Goal: Information Seeking & Learning: Learn about a topic

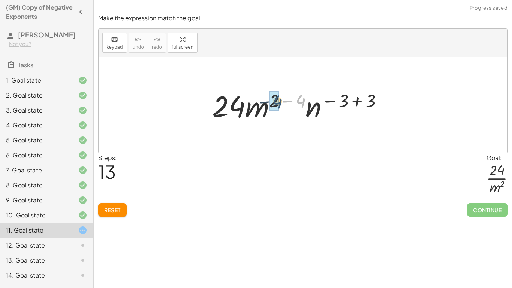
drag, startPoint x: 302, startPoint y: 100, endPoint x: 275, endPoint y: 100, distance: 27.0
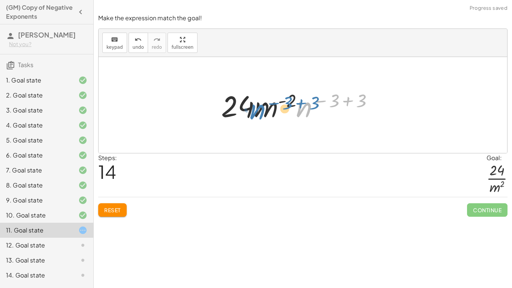
drag, startPoint x: 311, startPoint y: 111, endPoint x: 263, endPoint y: 113, distance: 47.6
click at [263, 113] on div at bounding box center [300, 105] width 166 height 39
click at [122, 212] on button "Reset" at bounding box center [112, 209] width 28 height 13
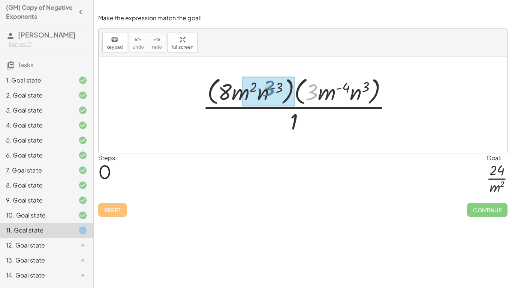
drag, startPoint x: 316, startPoint y: 95, endPoint x: 286, endPoint y: 92, distance: 30.1
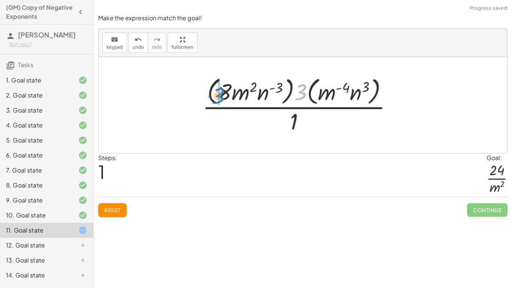
drag, startPoint x: 302, startPoint y: 93, endPoint x: 219, endPoint y: 96, distance: 82.5
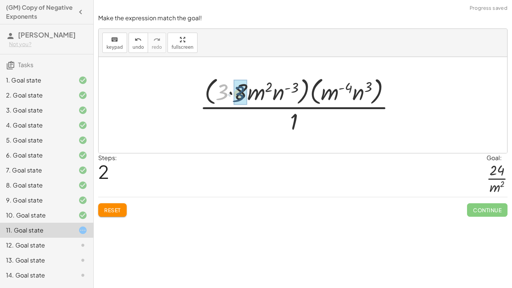
drag, startPoint x: 222, startPoint y: 88, endPoint x: 239, endPoint y: 90, distance: 17.0
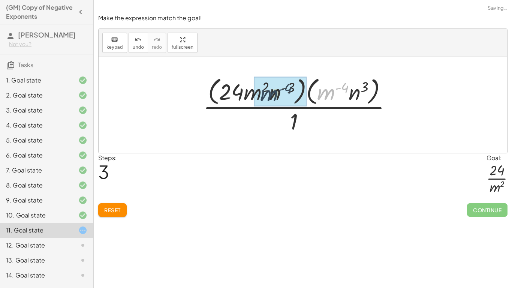
drag, startPoint x: 323, startPoint y: 86, endPoint x: 257, endPoint y: 88, distance: 66.0
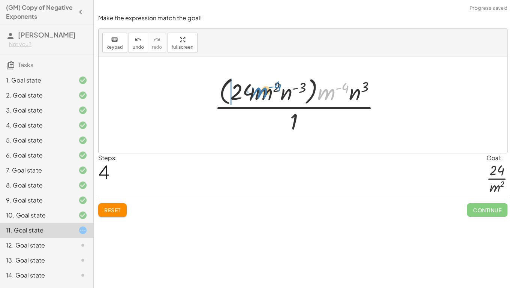
drag, startPoint x: 331, startPoint y: 95, endPoint x: 261, endPoint y: 93, distance: 70.4
click at [261, 93] on div at bounding box center [301, 104] width 180 height 61
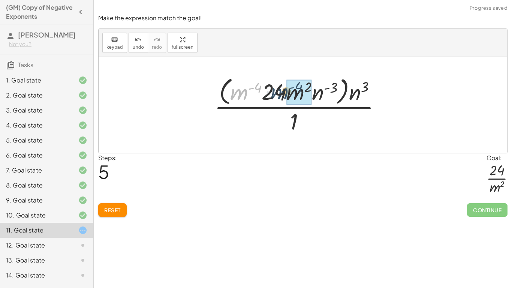
drag, startPoint x: 240, startPoint y: 92, endPoint x: 285, endPoint y: 92, distance: 45.7
click at [285, 92] on div at bounding box center [301, 104] width 180 height 61
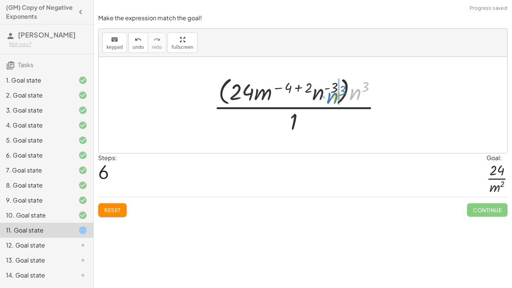
drag, startPoint x: 353, startPoint y: 92, endPoint x: 337, endPoint y: 96, distance: 16.5
click at [337, 96] on div at bounding box center [300, 104] width 181 height 61
click at [133, 42] on div "undo" at bounding box center [138, 39] width 11 height 9
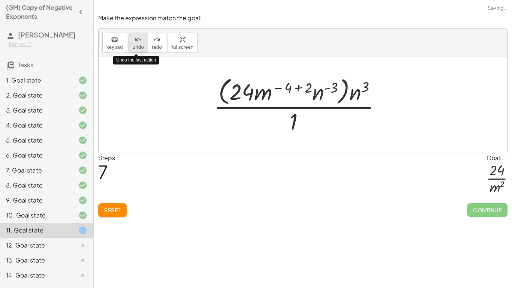
click at [133, 42] on div "undo" at bounding box center [138, 39] width 11 height 9
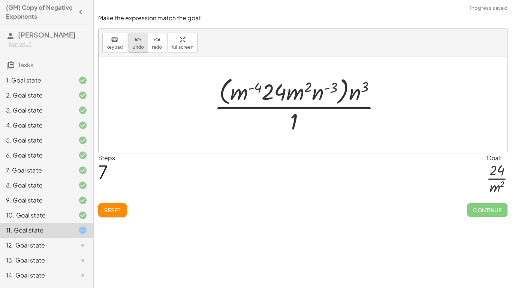
click at [130, 43] on button "undo undo" at bounding box center [137, 43] width 19 height 20
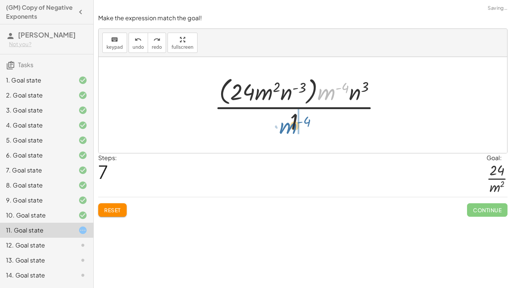
drag, startPoint x: 335, startPoint y: 88, endPoint x: 296, endPoint y: 122, distance: 51.5
click at [296, 122] on div at bounding box center [301, 104] width 180 height 61
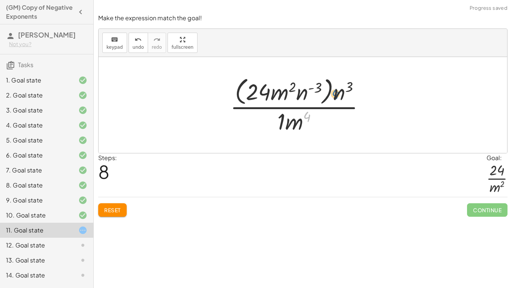
drag, startPoint x: 304, startPoint y: 116, endPoint x: 331, endPoint y: 94, distance: 35.9
click at [331, 94] on div at bounding box center [300, 104] width 148 height 61
drag, startPoint x: 290, startPoint y: 121, endPoint x: 332, endPoint y: 93, distance: 51.1
click at [332, 93] on div at bounding box center [300, 104] width 148 height 61
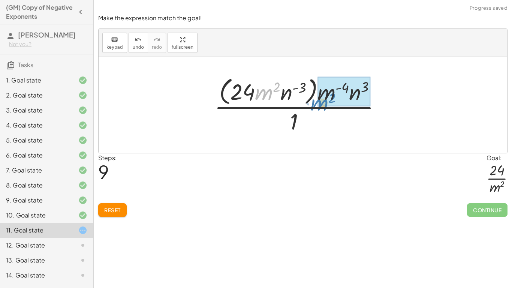
drag, startPoint x: 264, startPoint y: 88, endPoint x: 318, endPoint y: 99, distance: 54.9
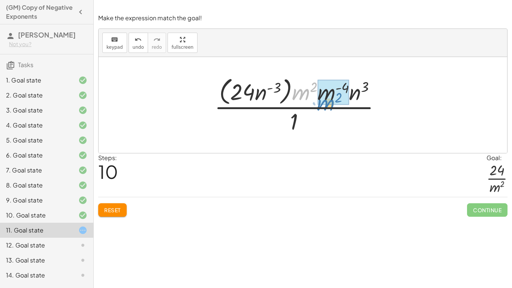
drag, startPoint x: 301, startPoint y: 99, endPoint x: 324, endPoint y: 99, distance: 23.6
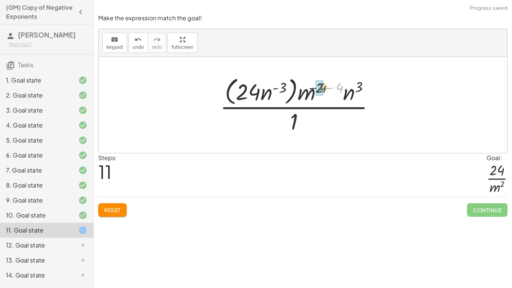
drag, startPoint x: 342, startPoint y: 87, endPoint x: 321, endPoint y: 87, distance: 21.0
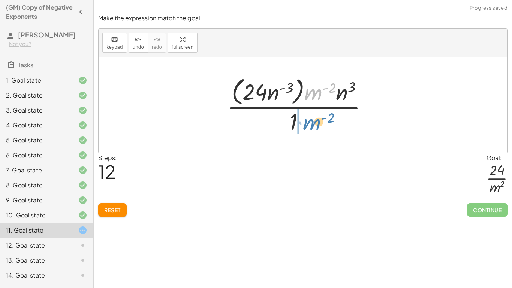
drag, startPoint x: 312, startPoint y: 91, endPoint x: 310, endPoint y: 121, distance: 30.0
click at [310, 121] on div at bounding box center [300, 104] width 154 height 61
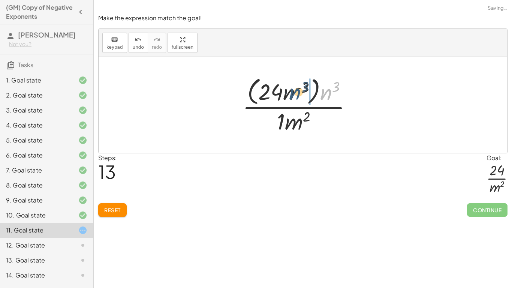
drag, startPoint x: 330, startPoint y: 94, endPoint x: 294, endPoint y: 94, distance: 35.6
click at [294, 94] on div at bounding box center [300, 104] width 123 height 61
drag, startPoint x: 318, startPoint y: 93, endPoint x: 299, endPoint y: 94, distance: 19.9
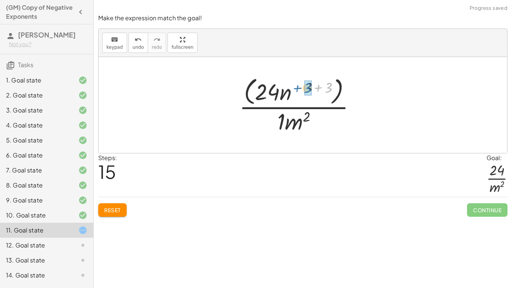
drag, startPoint x: 326, startPoint y: 88, endPoint x: 304, endPoint y: 88, distance: 22.1
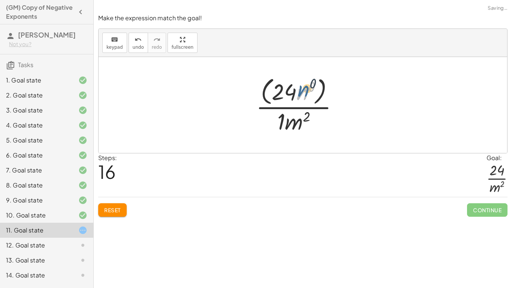
click at [304, 94] on div at bounding box center [300, 104] width 96 height 61
drag, startPoint x: 311, startPoint y: 87, endPoint x: 300, endPoint y: 98, distance: 14.6
drag, startPoint x: 305, startPoint y: 92, endPoint x: 295, endPoint y: 95, distance: 9.8
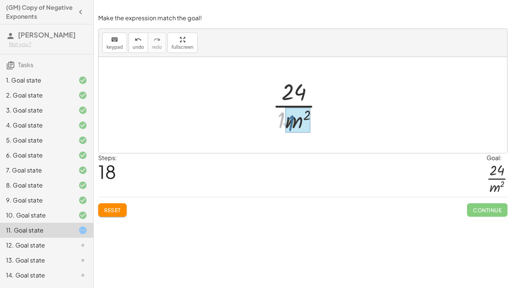
drag, startPoint x: 277, startPoint y: 120, endPoint x: 287, endPoint y: 123, distance: 10.2
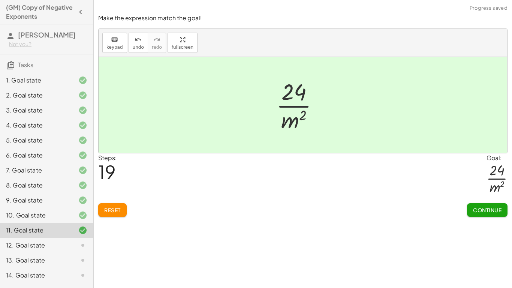
click at [472, 204] on button "Continue" at bounding box center [487, 209] width 40 height 13
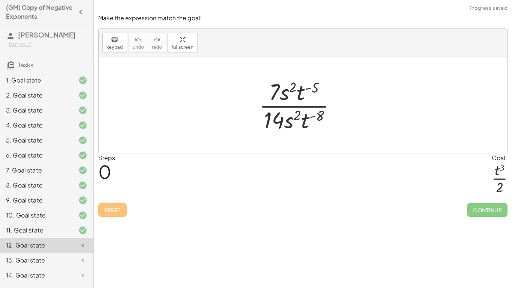
scroll to position [28, 0]
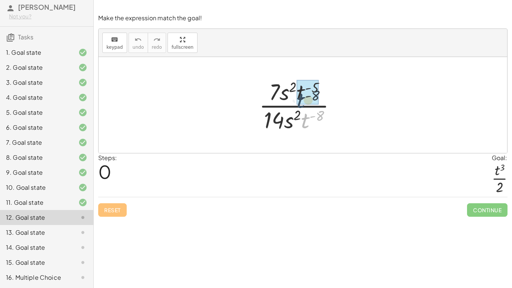
drag, startPoint x: 302, startPoint y: 120, endPoint x: 296, endPoint y: 98, distance: 23.4
click at [296, 98] on div at bounding box center [300, 105] width 91 height 58
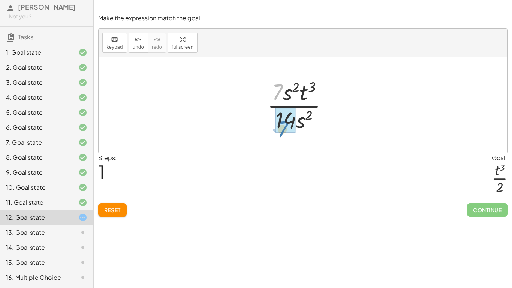
drag, startPoint x: 275, startPoint y: 87, endPoint x: 280, endPoint y: 122, distance: 35.9
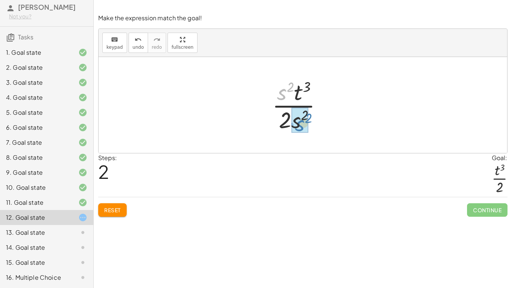
drag, startPoint x: 281, startPoint y: 95, endPoint x: 298, endPoint y: 126, distance: 35.7
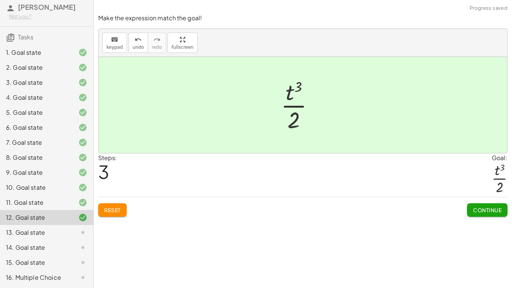
click at [487, 207] on span "Continue" at bounding box center [487, 209] width 28 height 7
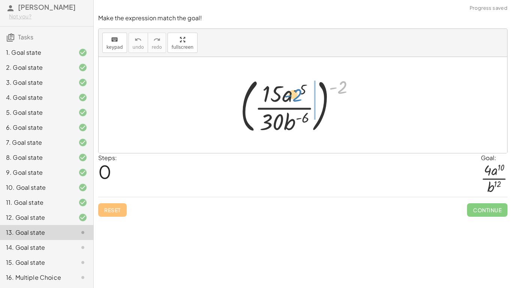
drag, startPoint x: 348, startPoint y: 91, endPoint x: 302, endPoint y: 99, distance: 46.7
click at [302, 99] on div at bounding box center [300, 105] width 128 height 62
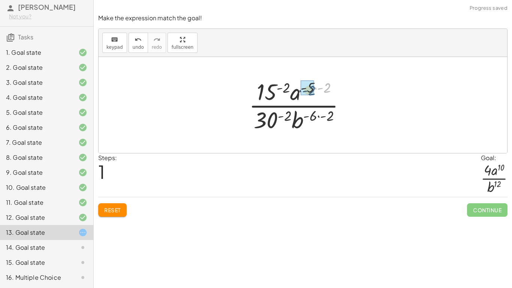
drag, startPoint x: 326, startPoint y: 90, endPoint x: 310, endPoint y: 93, distance: 15.9
drag, startPoint x: 294, startPoint y: 88, endPoint x: 276, endPoint y: 91, distance: 18.4
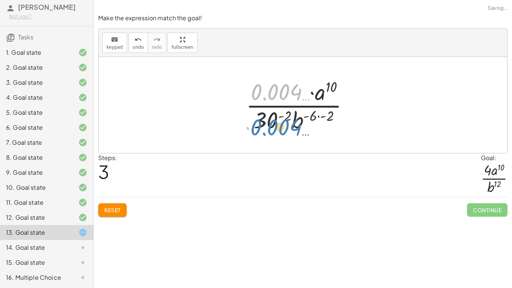
drag, startPoint x: 294, startPoint y: 97, endPoint x: 294, endPoint y: 128, distance: 31.1
click at [294, 128] on div at bounding box center [300, 105] width 116 height 58
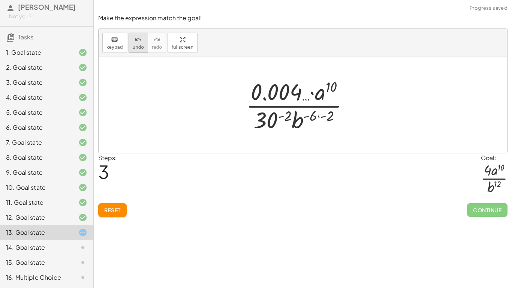
click at [135, 45] on span "undo" at bounding box center [138, 47] width 11 height 5
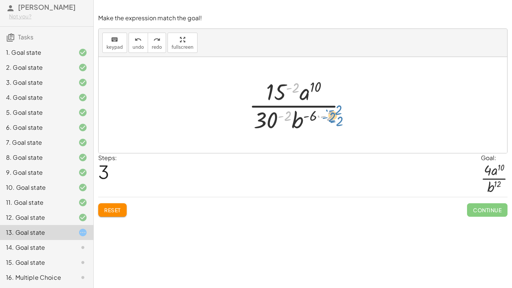
drag, startPoint x: 294, startPoint y: 84, endPoint x: 337, endPoint y: 118, distance: 54.6
click at [337, 118] on div at bounding box center [300, 105] width 110 height 58
click at [294, 91] on div at bounding box center [300, 105] width 110 height 58
drag, startPoint x: 285, startPoint y: 115, endPoint x: 255, endPoint y: 120, distance: 31.1
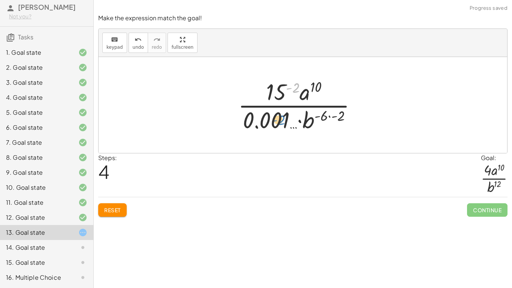
drag, startPoint x: 293, startPoint y: 87, endPoint x: 273, endPoint y: 120, distance: 38.0
click at [273, 120] on div at bounding box center [300, 105] width 132 height 58
click at [132, 50] on button "undo undo" at bounding box center [137, 43] width 19 height 20
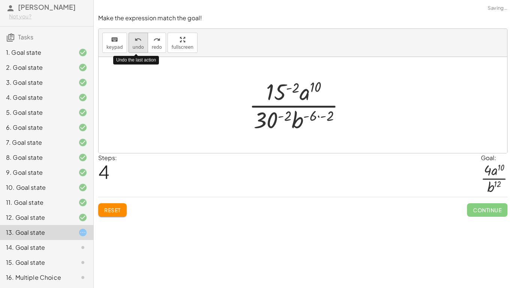
click at [132, 50] on button "undo undo" at bounding box center [137, 43] width 19 height 20
